Goal: Information Seeking & Learning: Learn about a topic

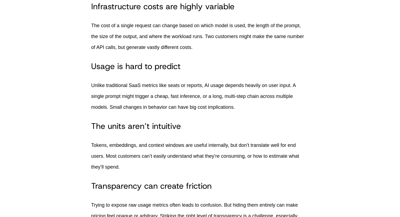
scroll to position [545, 0]
